Goal: Transaction & Acquisition: Purchase product/service

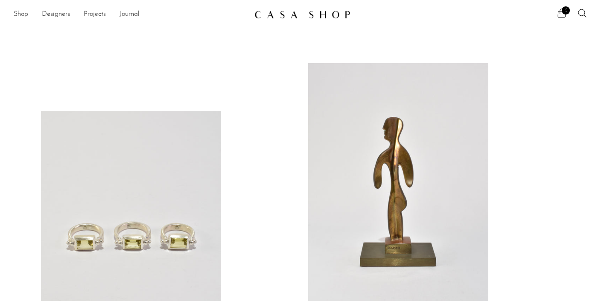
click at [561, 12] on span "5" at bounding box center [565, 10] width 8 height 8
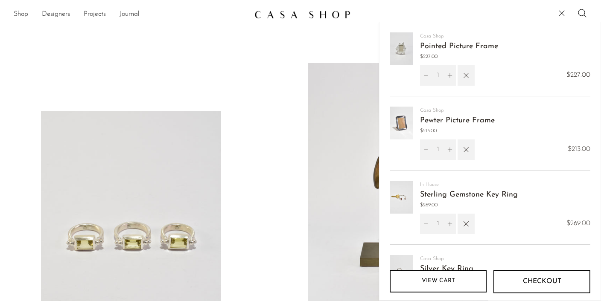
click at [403, 50] on img at bounding box center [400, 48] width 23 height 33
click at [435, 46] on link "Pointed Picture Frame" at bounding box center [459, 47] width 78 height 8
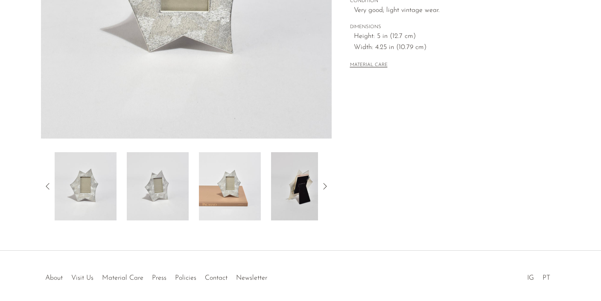
click at [221, 189] on img at bounding box center [230, 186] width 62 height 68
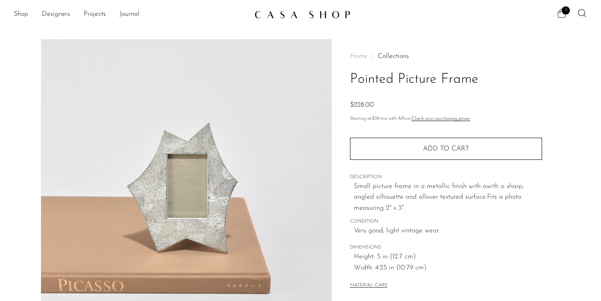
click at [561, 9] on span "5" at bounding box center [561, 13] width 10 height 10
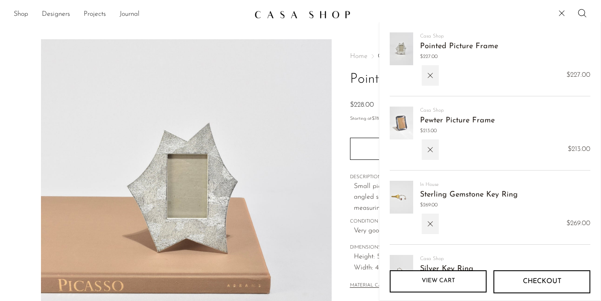
click at [443, 121] on link "Pewter Picture Frame" at bounding box center [457, 121] width 75 height 8
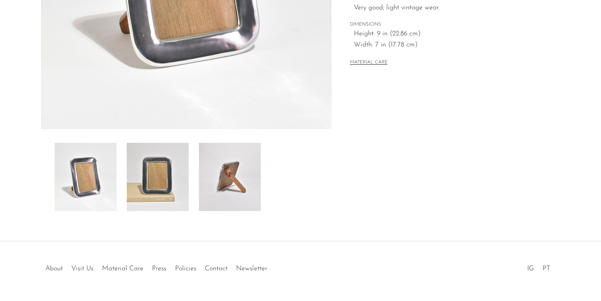
scroll to position [254, 0]
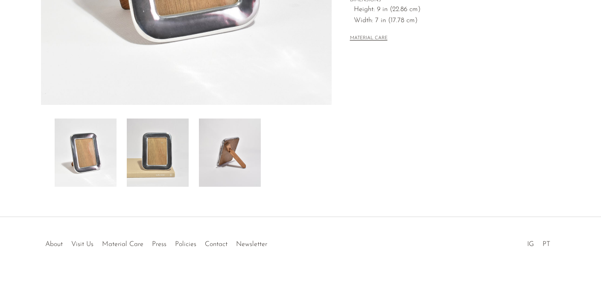
click at [168, 165] on img at bounding box center [158, 153] width 62 height 68
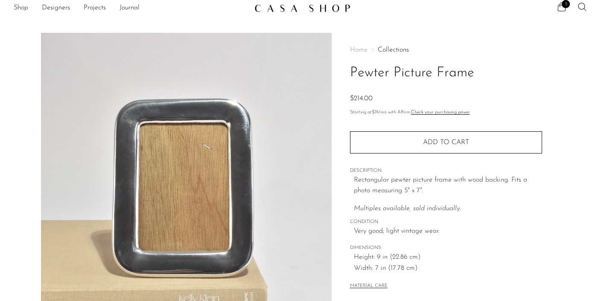
scroll to position [0, 0]
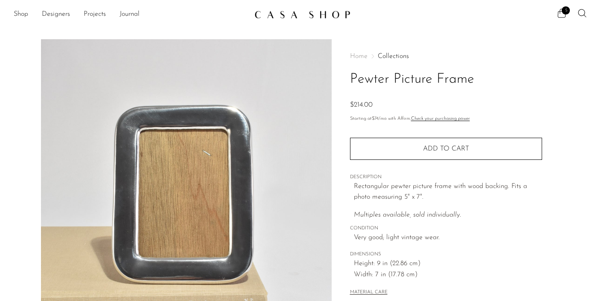
click at [570, 10] on ul "5" at bounding box center [571, 14] width 31 height 13
click at [562, 12] on span "5" at bounding box center [565, 10] width 8 height 8
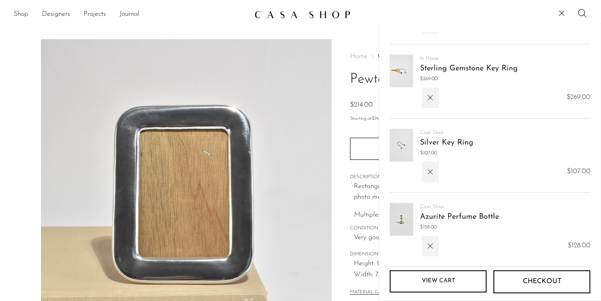
scroll to position [127, 0]
click at [404, 150] on img at bounding box center [400, 144] width 23 height 33
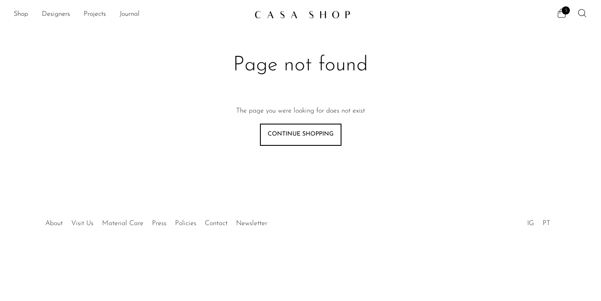
click at [331, 140] on link "Continue shopping" at bounding box center [300, 135] width 81 height 22
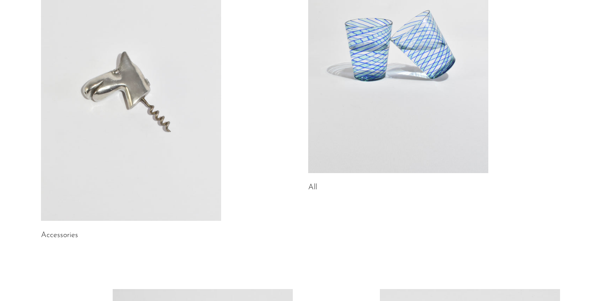
scroll to position [166, 0]
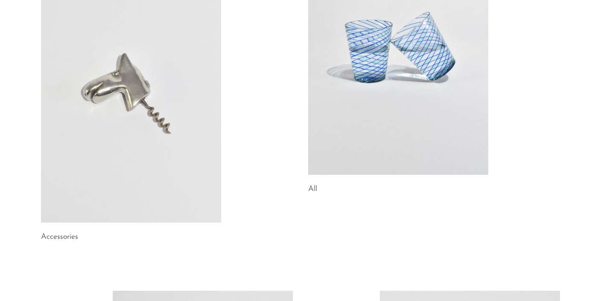
click at [389, 131] on link at bounding box center [398, 49] width 180 height 252
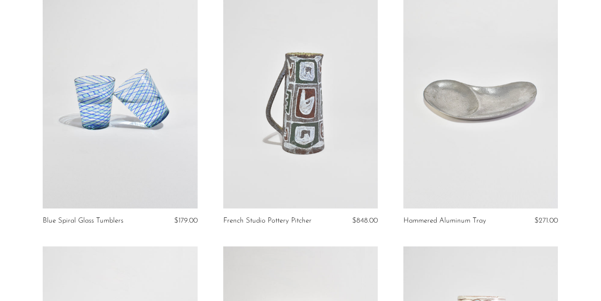
scroll to position [93, 0]
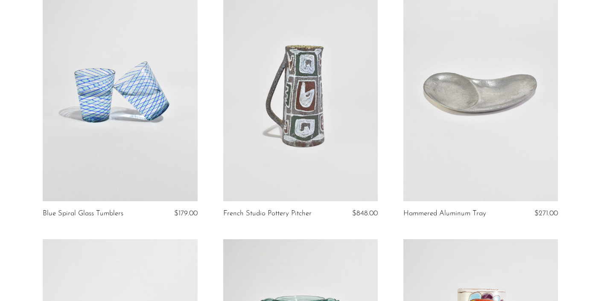
click at [192, 117] on link at bounding box center [120, 93] width 154 height 216
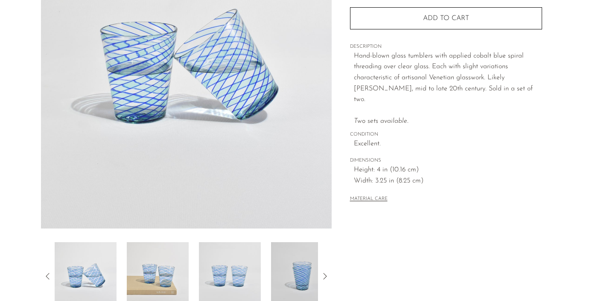
scroll to position [136, 0]
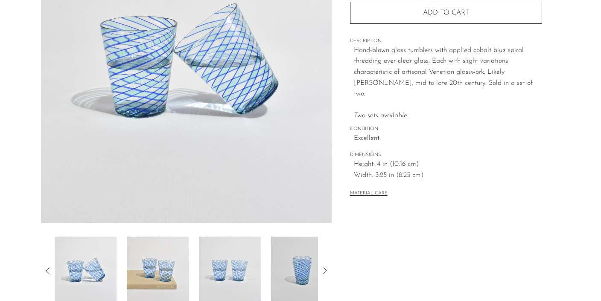
click at [183, 257] on img at bounding box center [158, 271] width 62 height 68
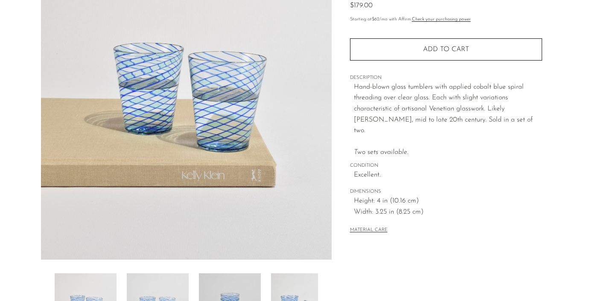
scroll to position [0, 0]
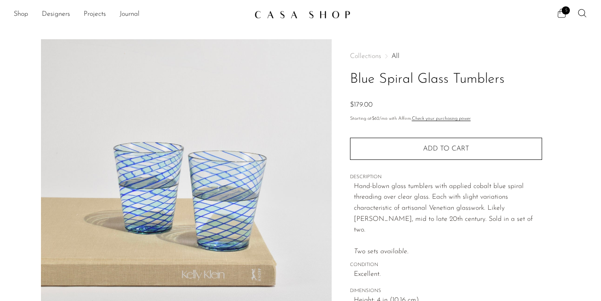
click at [563, 14] on icon at bounding box center [561, 13] width 10 height 10
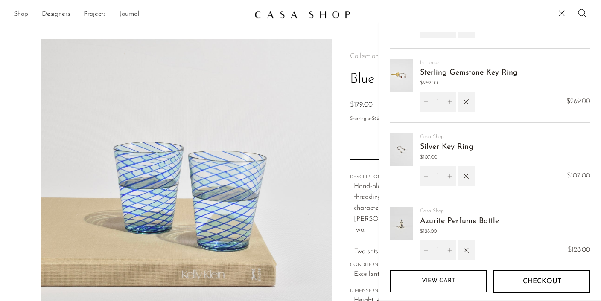
scroll to position [133, 0]
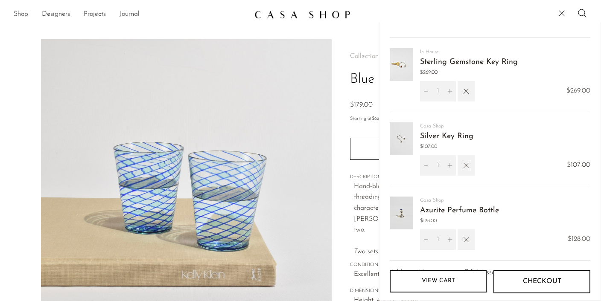
click at [425, 134] on link "Silver Key Ring" at bounding box center [446, 137] width 53 height 8
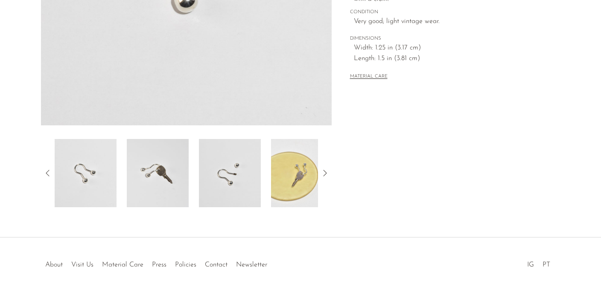
scroll to position [236, 0]
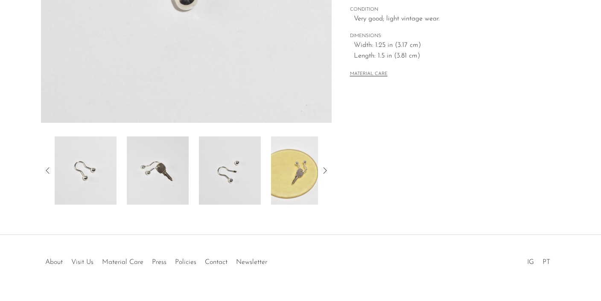
click at [297, 216] on div "Silver Key Ring $257.00 $107.00" at bounding box center [300, 19] width 601 height 432
click at [298, 191] on img at bounding box center [302, 170] width 62 height 68
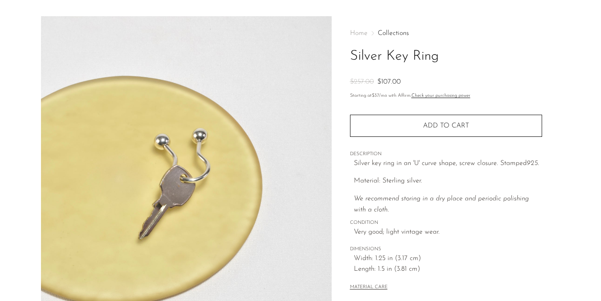
scroll to position [0, 0]
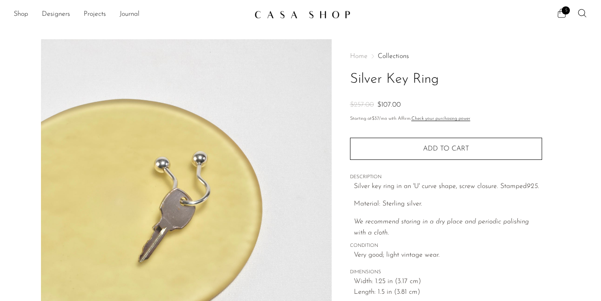
click at [568, 10] on span "5" at bounding box center [565, 10] width 8 height 8
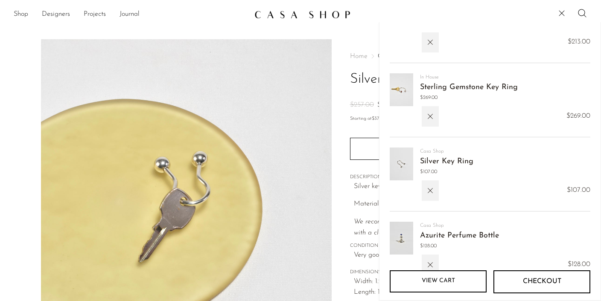
scroll to position [111, 0]
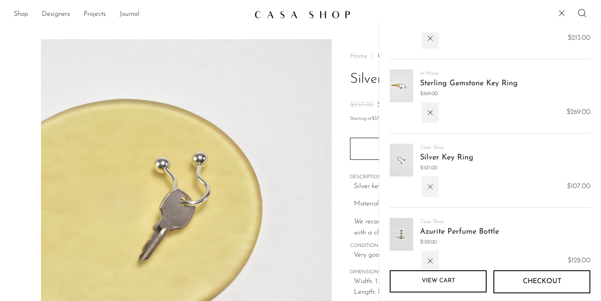
click at [429, 195] on button "button" at bounding box center [429, 187] width 17 height 20
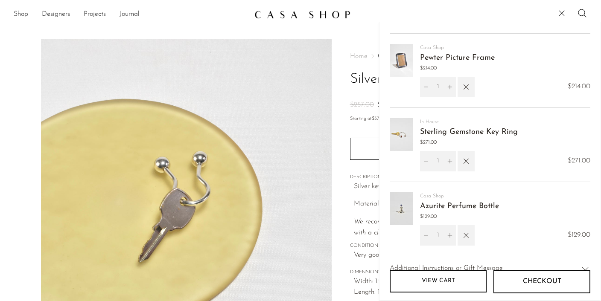
scroll to position [69, 0]
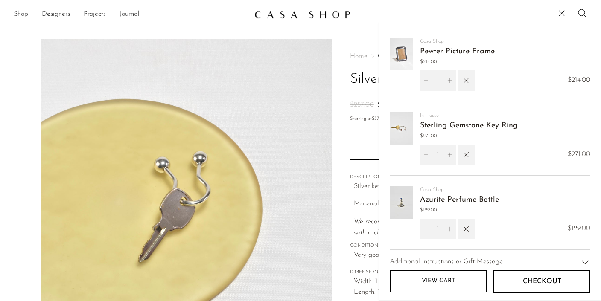
click at [434, 199] on link "Azurite Perfume Bottle" at bounding box center [459, 200] width 79 height 8
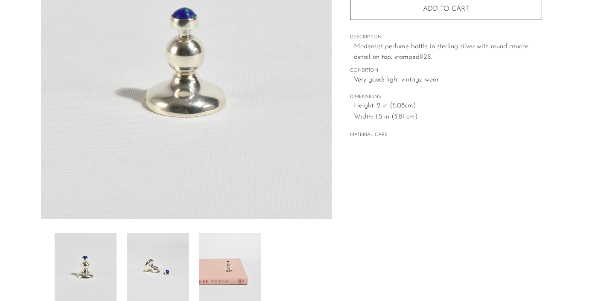
scroll to position [254, 0]
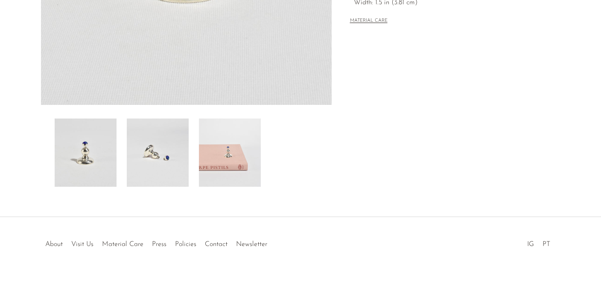
click at [210, 137] on img at bounding box center [230, 153] width 62 height 68
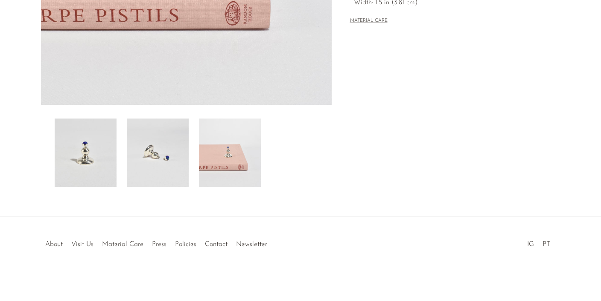
click at [166, 142] on img at bounding box center [158, 153] width 62 height 68
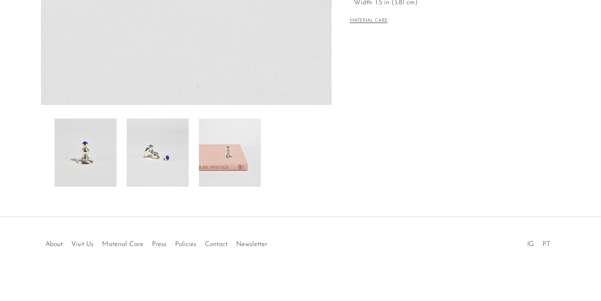
click at [228, 151] on img at bounding box center [230, 153] width 62 height 68
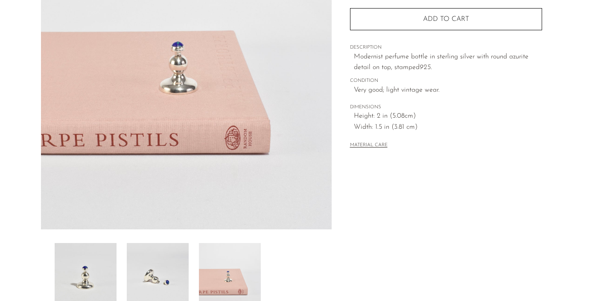
scroll to position [0, 0]
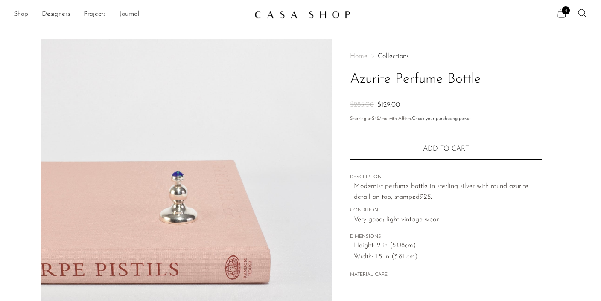
click at [562, 9] on span "4" at bounding box center [565, 10] width 8 height 8
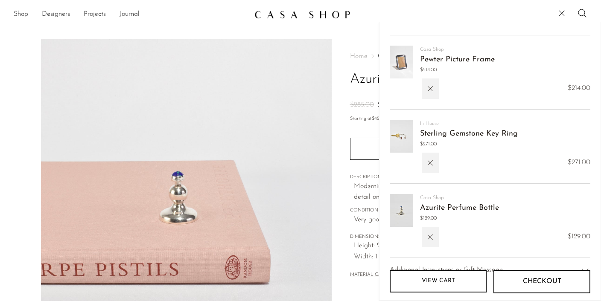
scroll to position [111, 0]
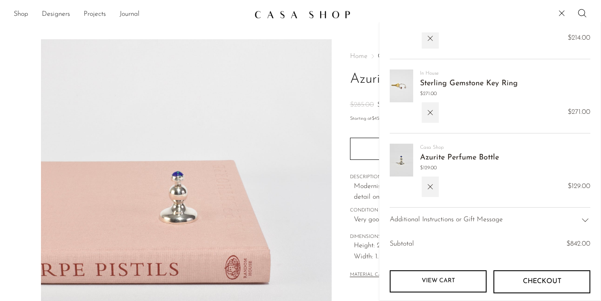
click at [426, 275] on link "View cart" at bounding box center [437, 281] width 97 height 22
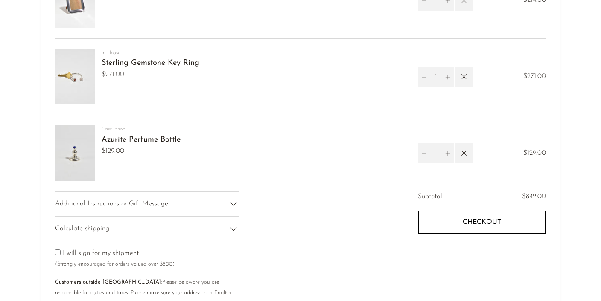
scroll to position [184, 0]
click at [445, 219] on button "Checkout" at bounding box center [482, 221] width 128 height 23
